Goal: Task Accomplishment & Management: Use online tool/utility

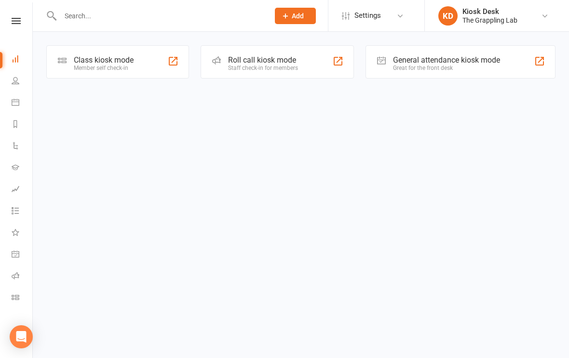
click at [118, 62] on div "Class kiosk mode" at bounding box center [104, 59] width 60 height 9
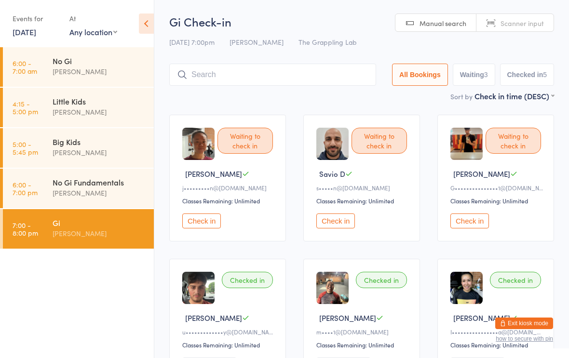
click at [462, 75] on button "Waiting 3" at bounding box center [474, 75] width 42 height 22
select select "0"
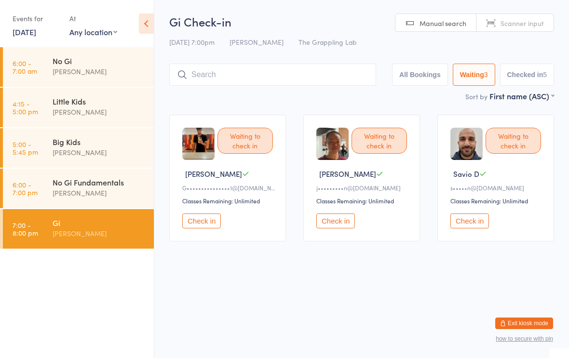
click at [200, 227] on button "Check in" at bounding box center [201, 221] width 39 height 15
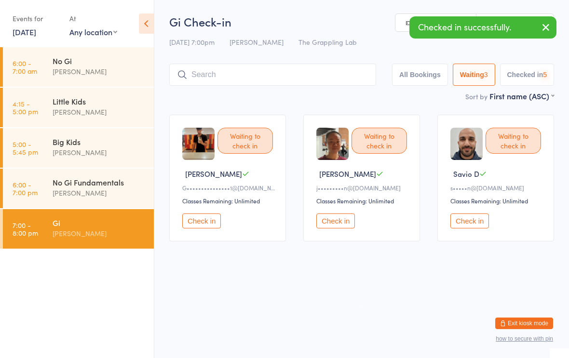
click at [341, 224] on button "Check in" at bounding box center [335, 221] width 39 height 15
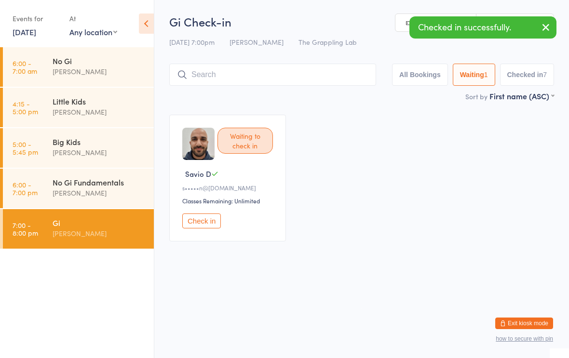
click at [341, 229] on div "Waiting to check in Savio D s•••••n@[DOMAIN_NAME] Classes Remaining: Unlimited …" at bounding box center [362, 178] width 402 height 144
click at [206, 226] on button "Check in" at bounding box center [201, 221] width 39 height 15
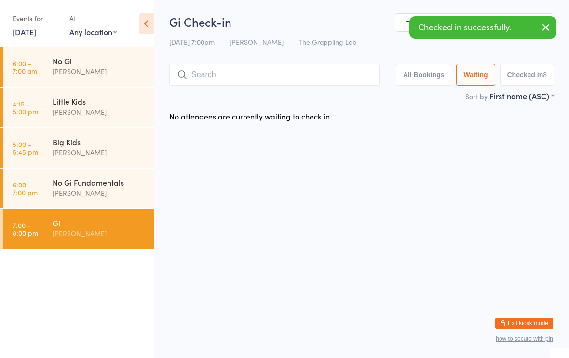
click at [100, 189] on div "[PERSON_NAME]" at bounding box center [99, 193] width 93 height 11
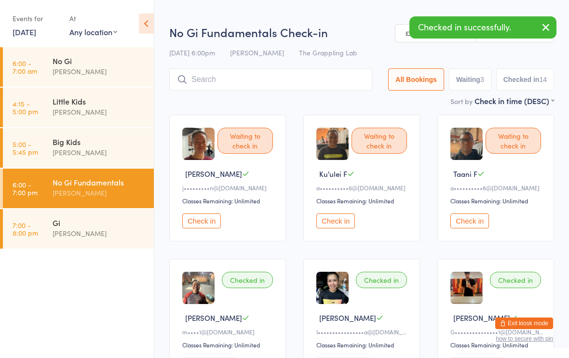
click at [196, 228] on button "Check in" at bounding box center [201, 221] width 39 height 15
click at [326, 223] on button "Check in" at bounding box center [335, 221] width 39 height 15
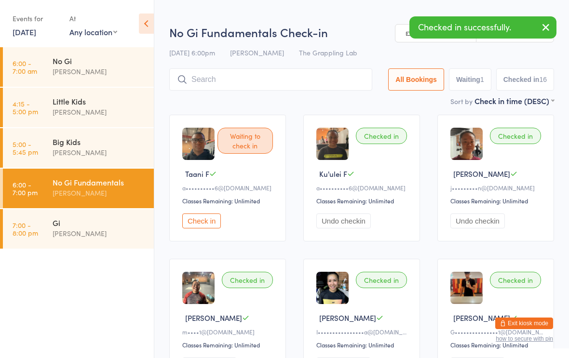
click at [212, 225] on button "Check in" at bounding box center [201, 221] width 39 height 15
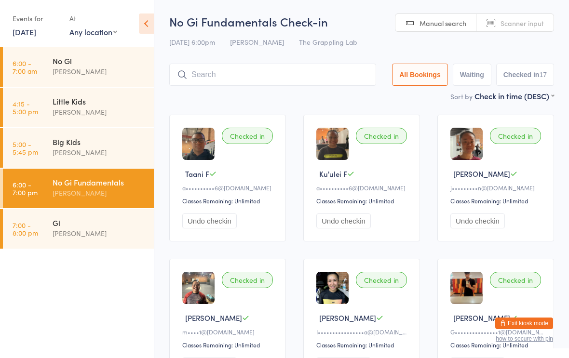
click at [53, 228] on div "Gi" at bounding box center [99, 223] width 93 height 11
